Goal: Navigation & Orientation: Find specific page/section

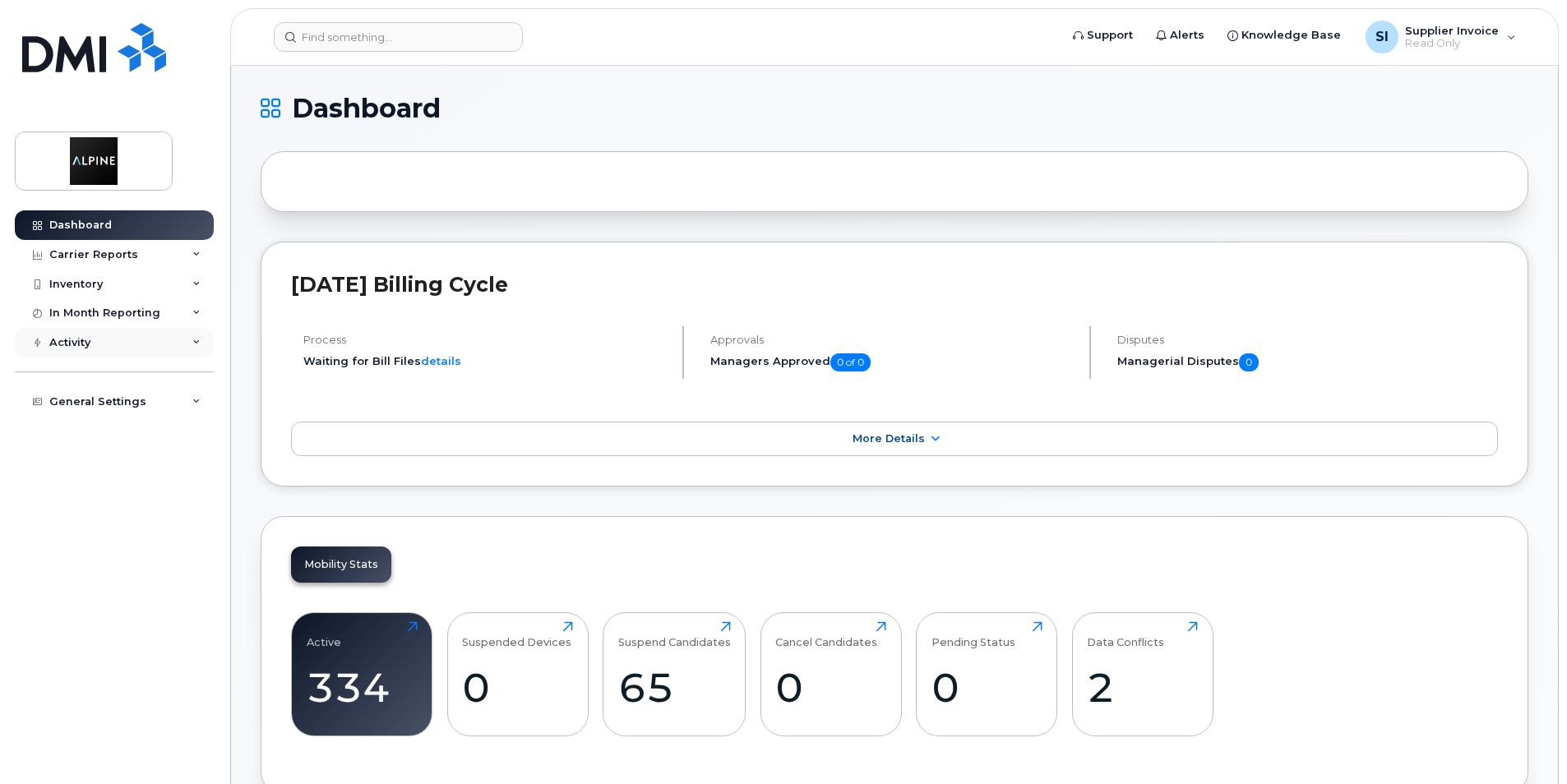
click at [196, 344] on icon at bounding box center [196, 342] width 8 height 8
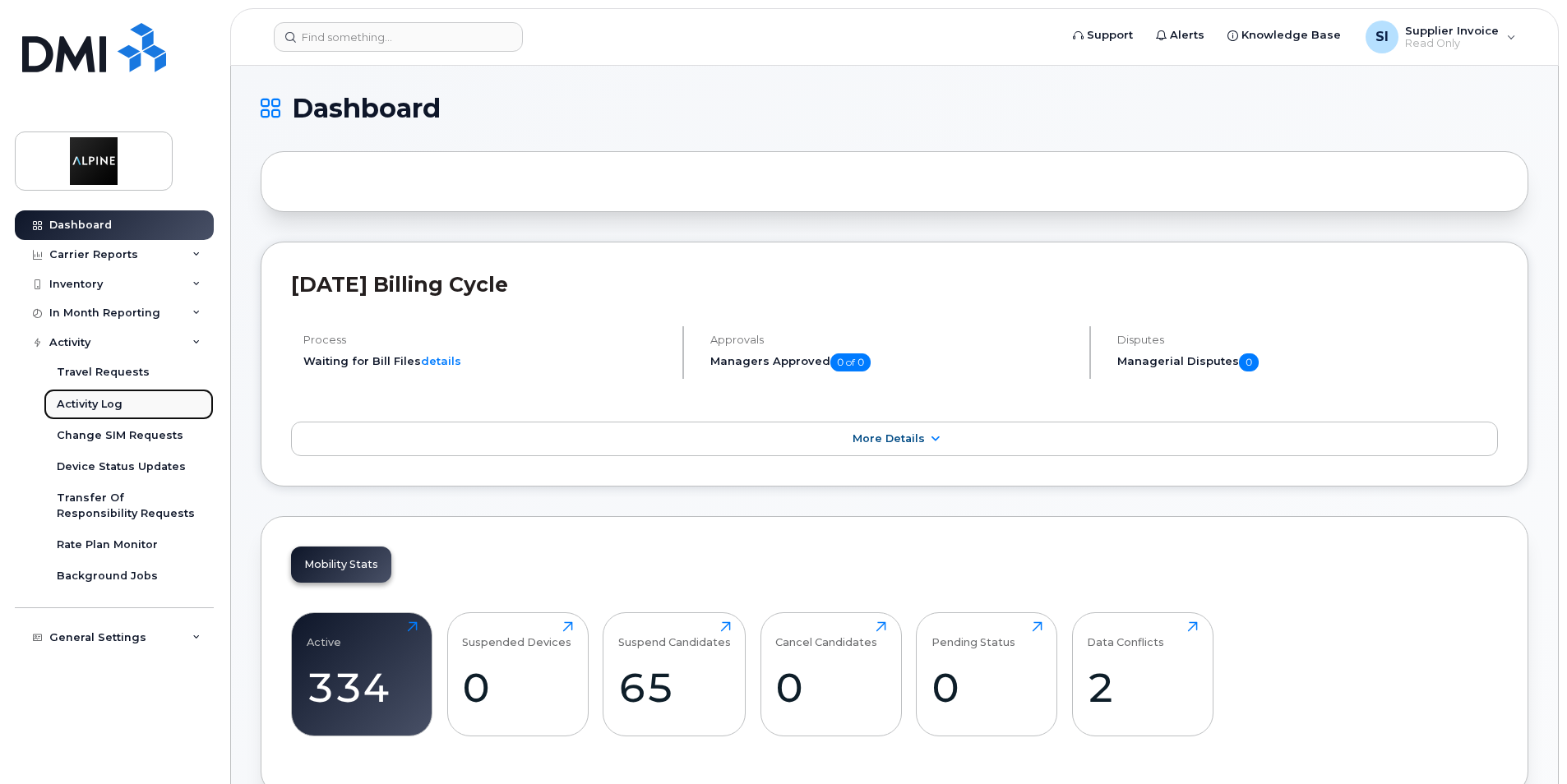
click at [79, 400] on div "Activity Log" at bounding box center [90, 404] width 66 height 15
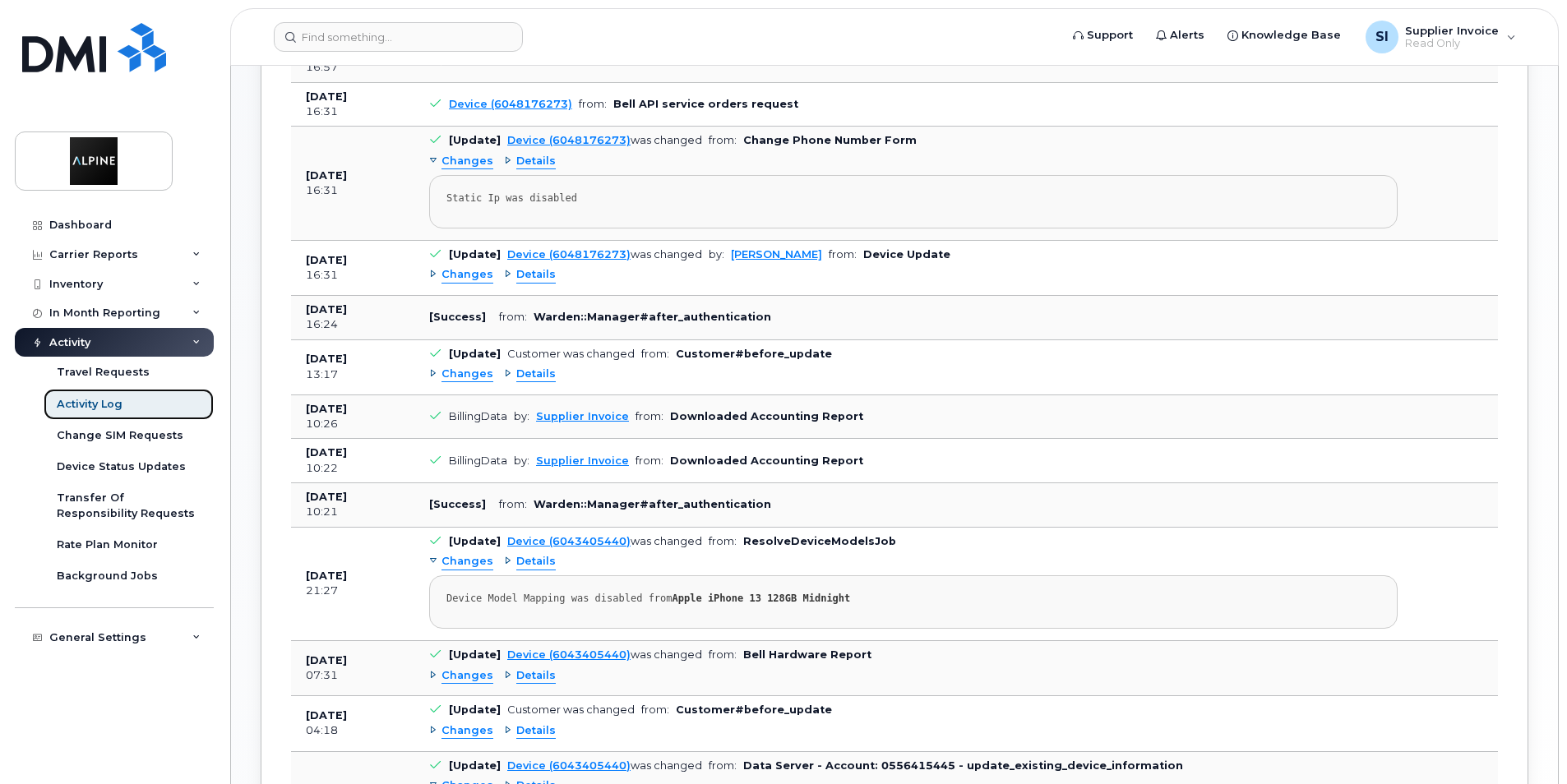
scroll to position [582, 0]
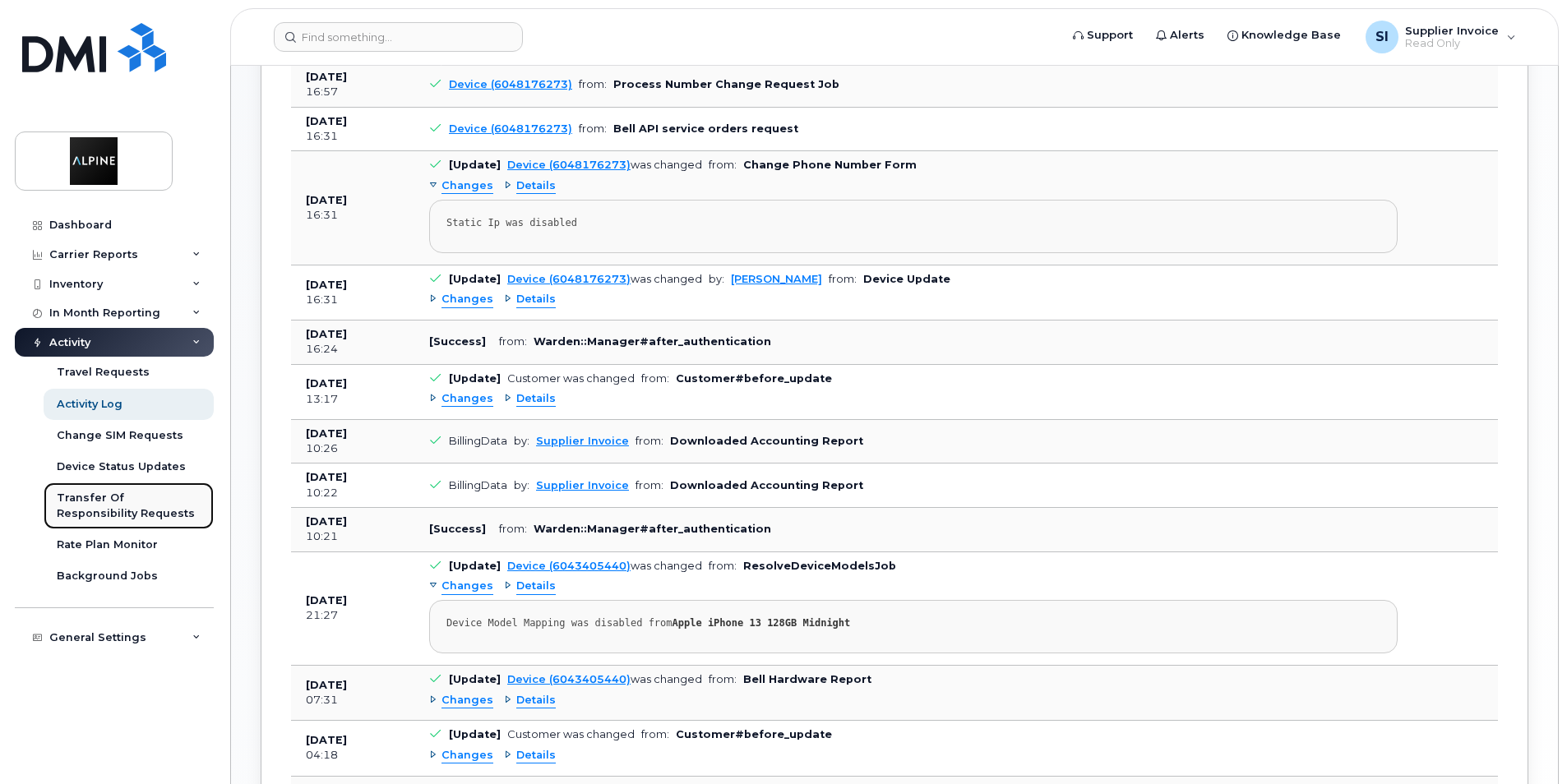
click at [116, 499] on div "Transfer Of Responsibility Requests" at bounding box center [129, 506] width 143 height 30
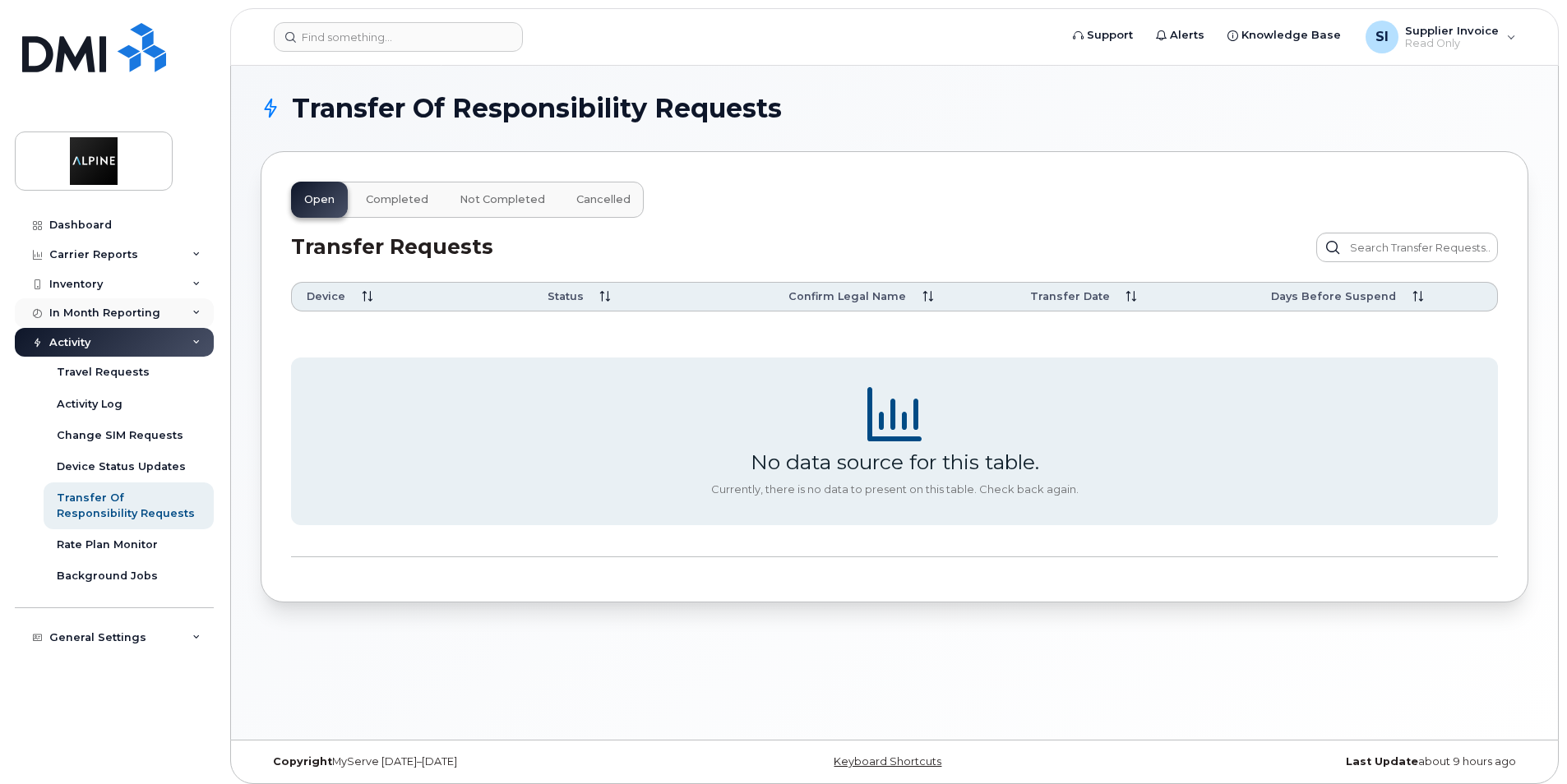
click at [200, 312] on div "In Month Reporting" at bounding box center [114, 313] width 199 height 29
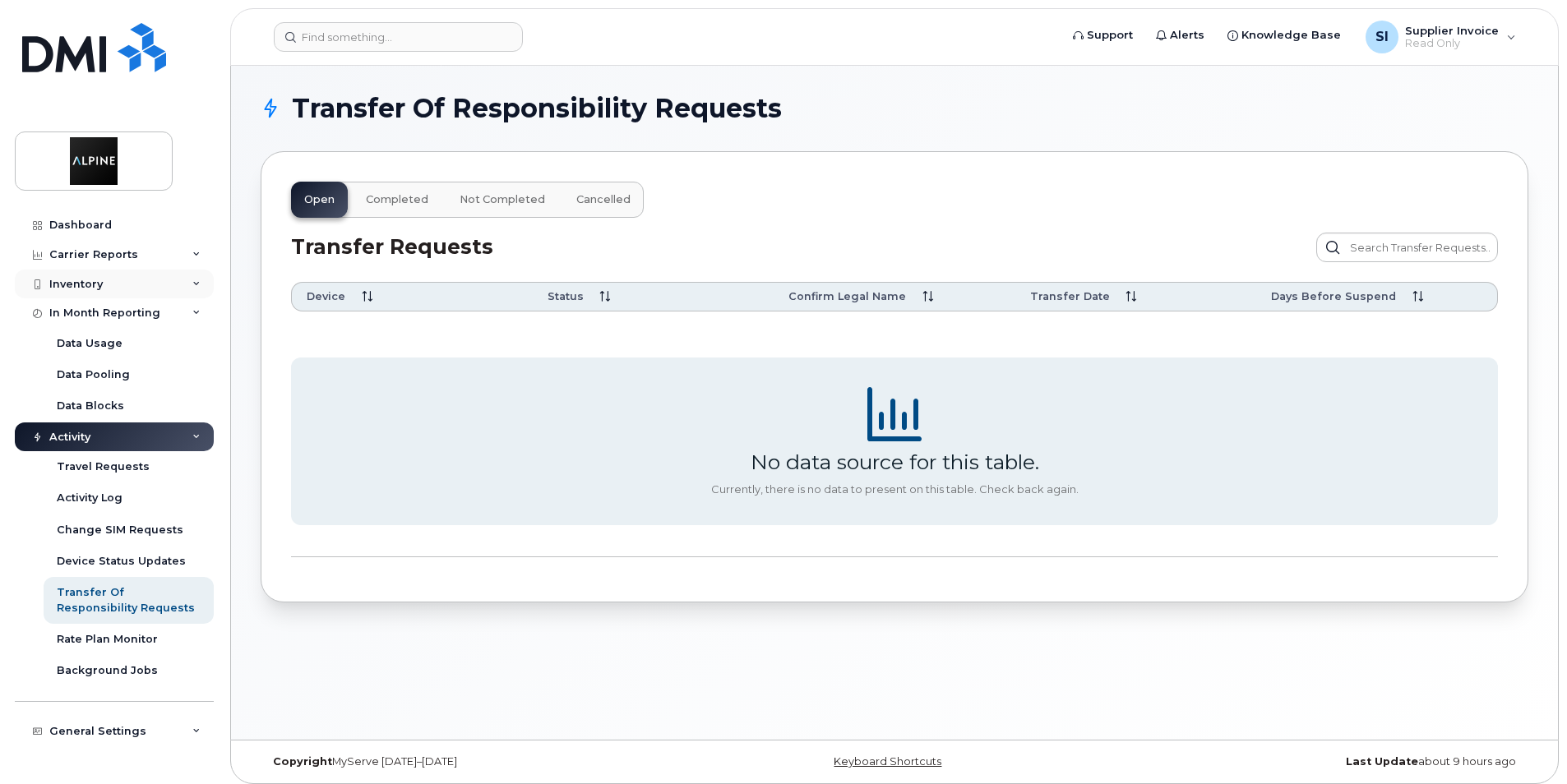
click at [196, 283] on icon at bounding box center [196, 284] width 8 height 8
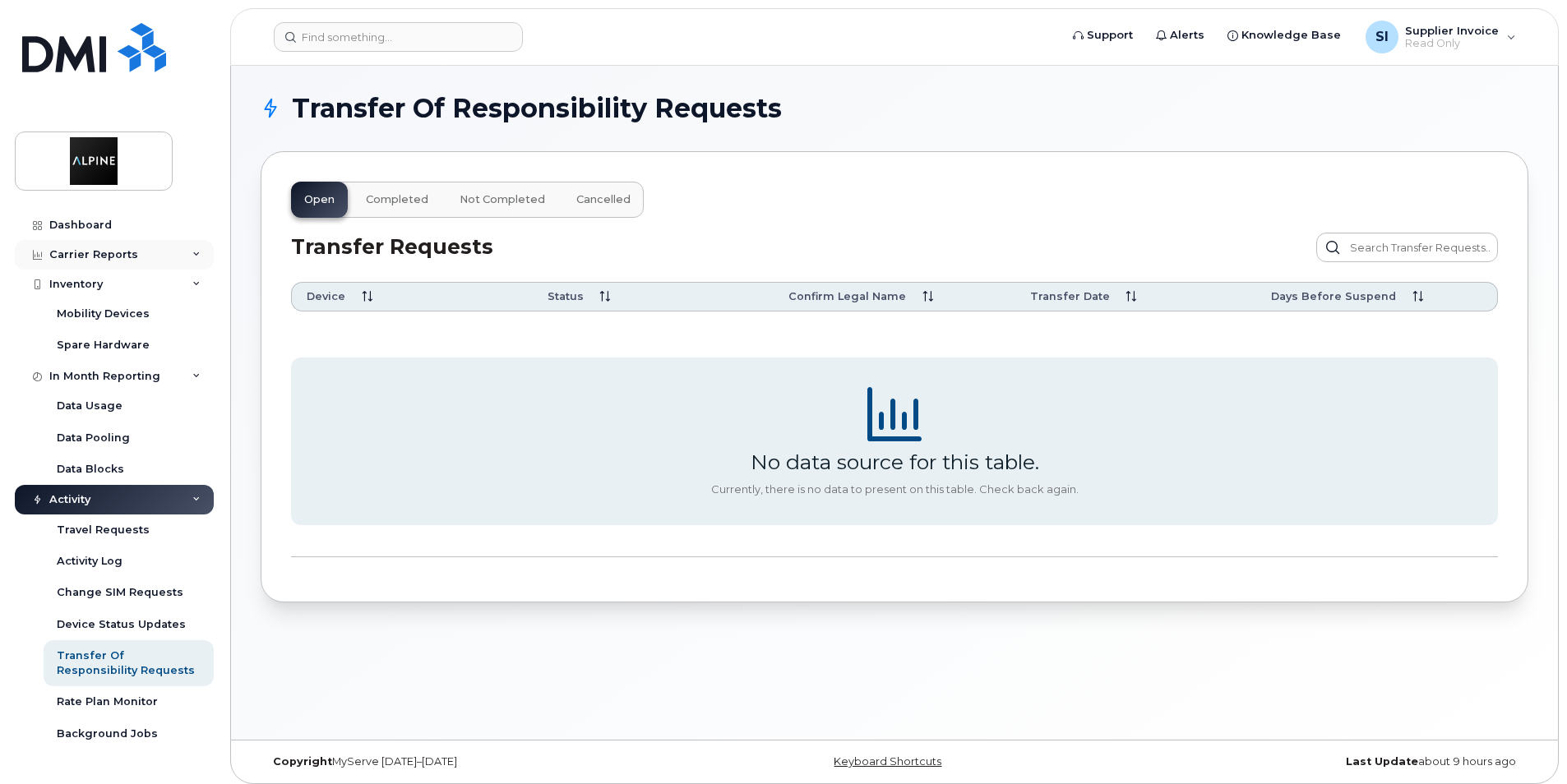
click at [192, 253] on icon at bounding box center [196, 255] width 8 height 8
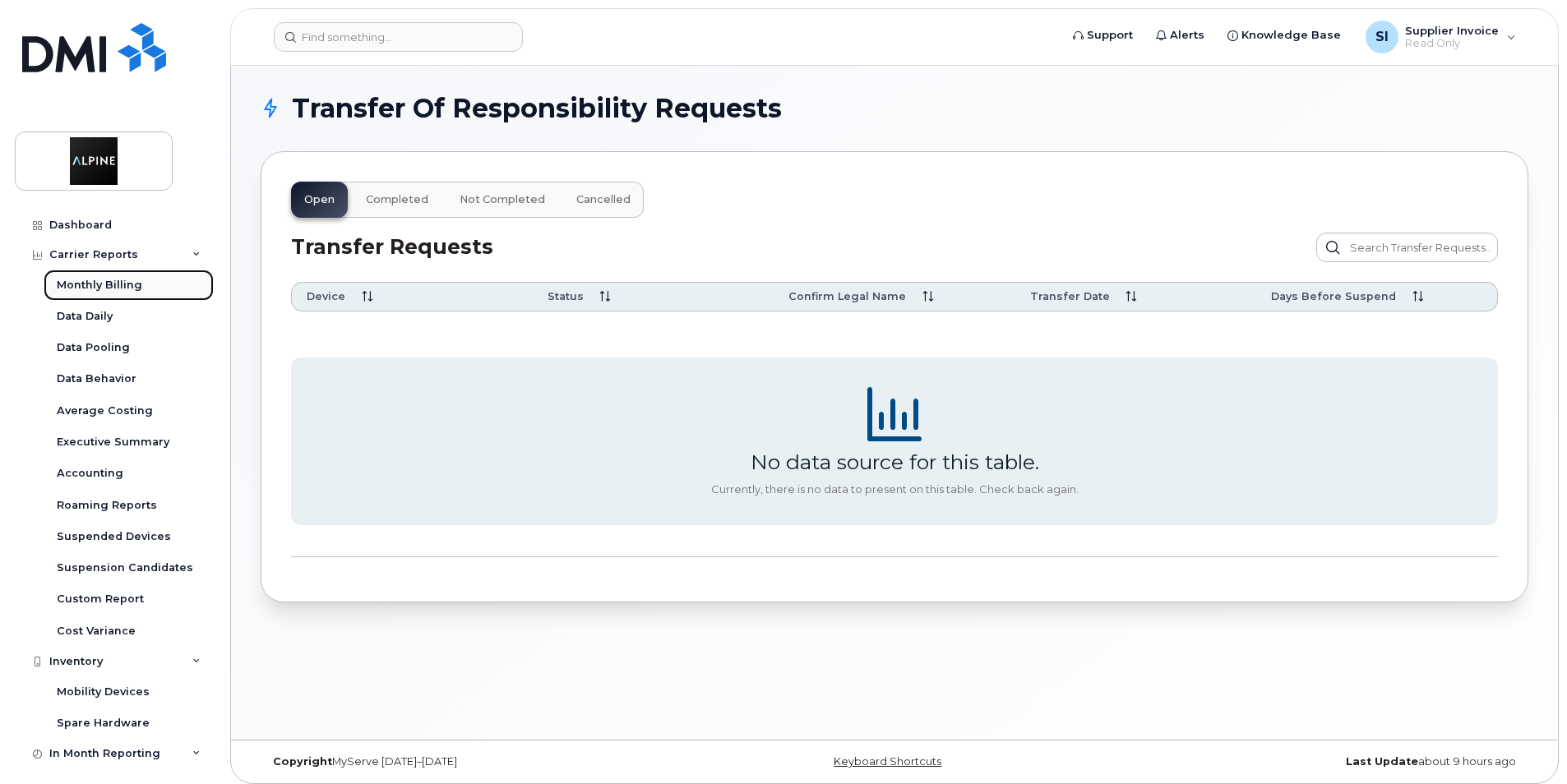
click at [85, 284] on div "Monthly Billing" at bounding box center [99, 285] width 86 height 15
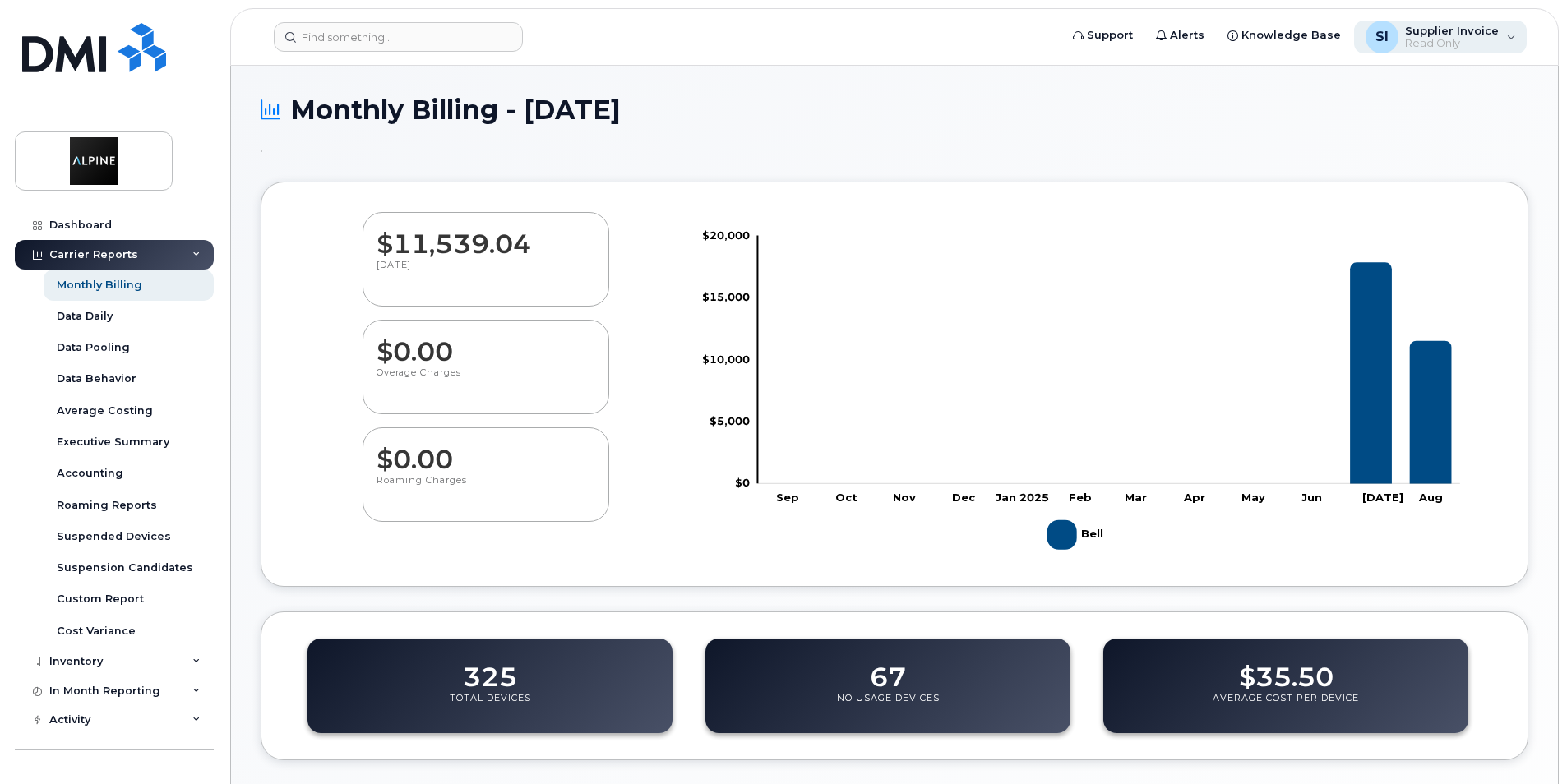
click at [1517, 31] on div "SI Supplier Invoice Read Only" at bounding box center [1441, 37] width 174 height 33
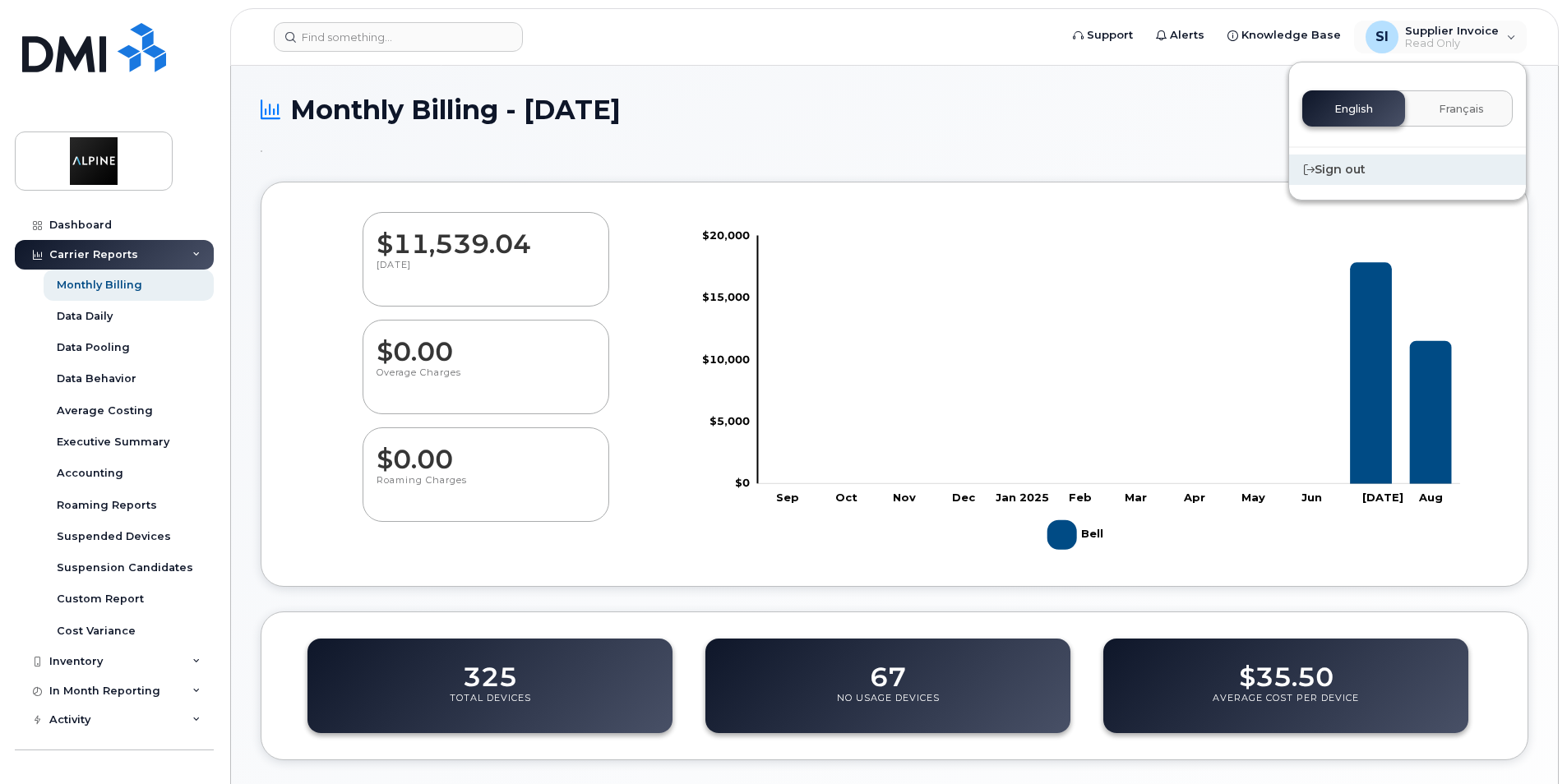
click at [1344, 164] on div "Sign out" at bounding box center [1408, 169] width 237 height 30
